Goal: Navigation & Orientation: Find specific page/section

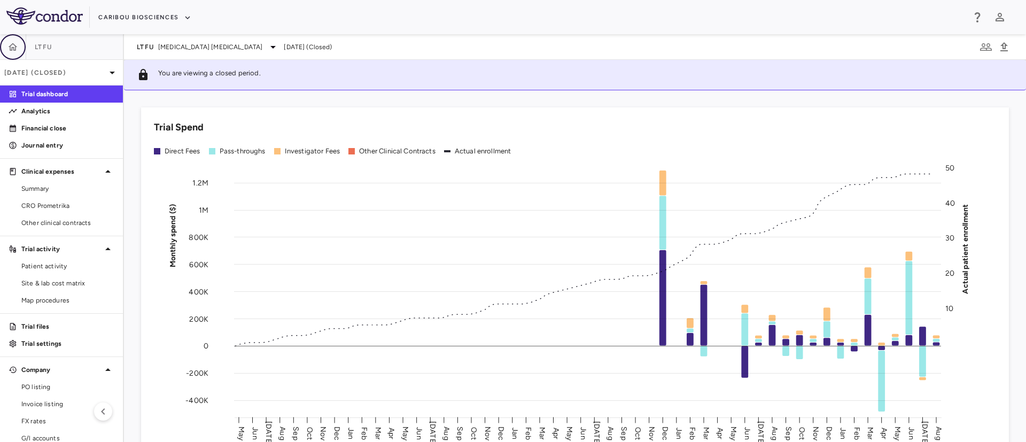
click at [6, 54] on button "button" at bounding box center [13, 47] width 26 height 26
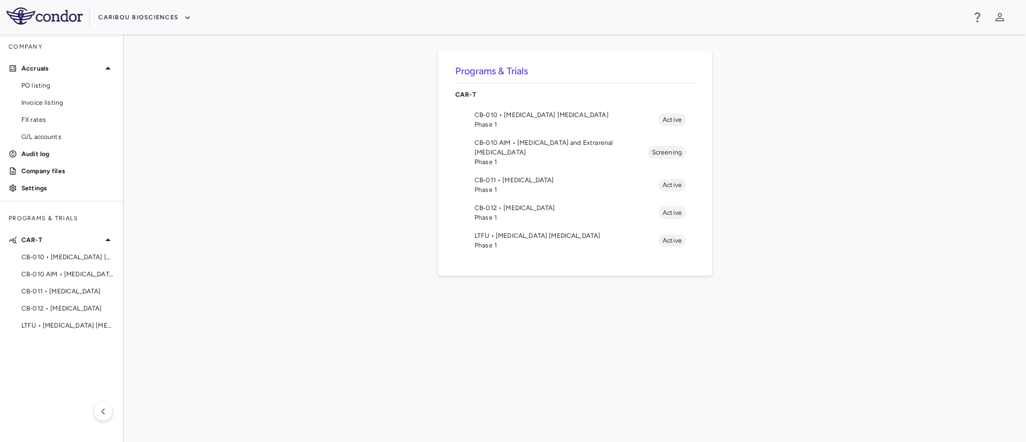
click at [527, 120] on span "Phase 1" at bounding box center [567, 125] width 184 height 10
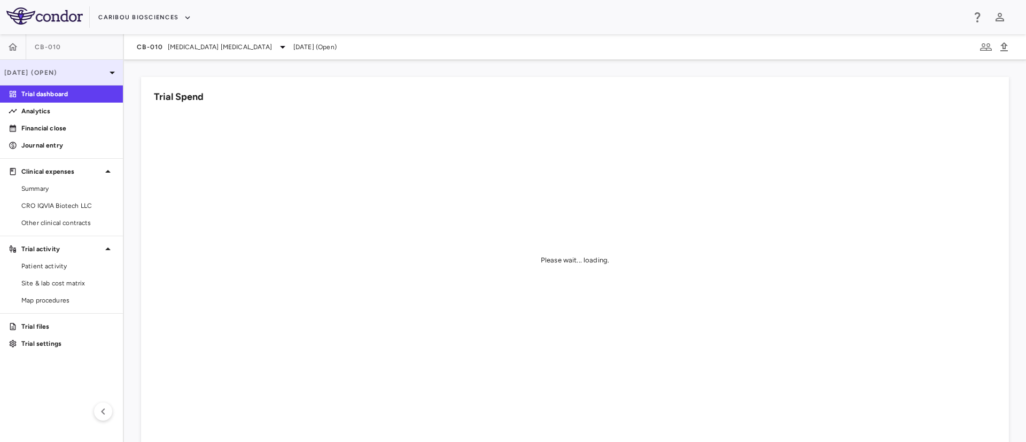
click at [62, 74] on p "Sep 2025 (Open)" at bounding box center [55, 73] width 102 height 10
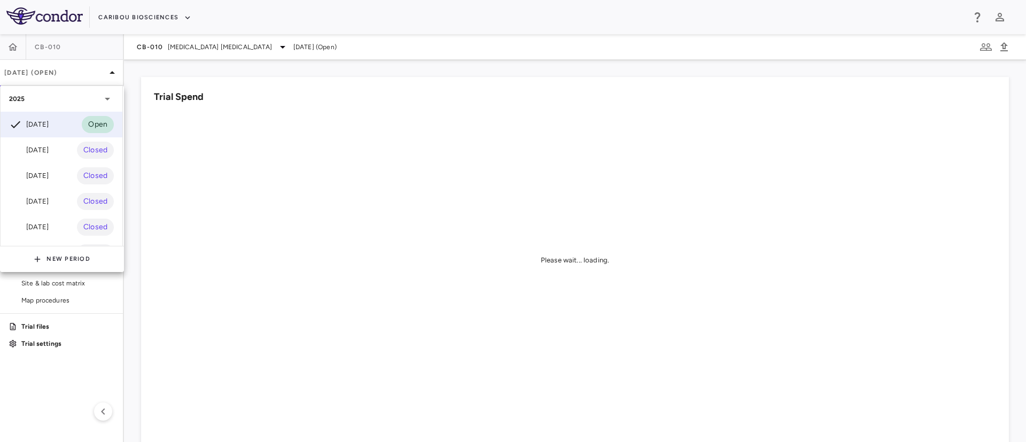
click at [234, 182] on div at bounding box center [513, 221] width 1026 height 442
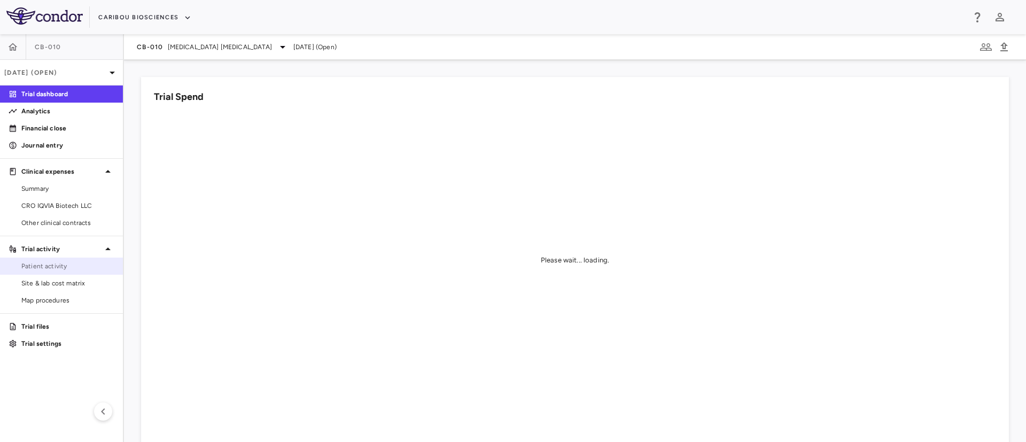
click at [35, 266] on span "Patient activity" at bounding box center [67, 266] width 93 height 10
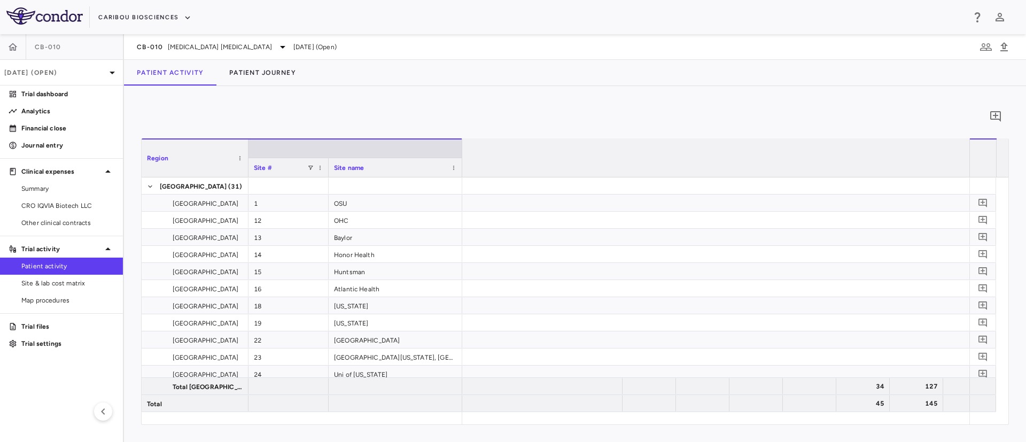
scroll to position [0, 3075]
